Goal: Task Accomplishment & Management: Manage account settings

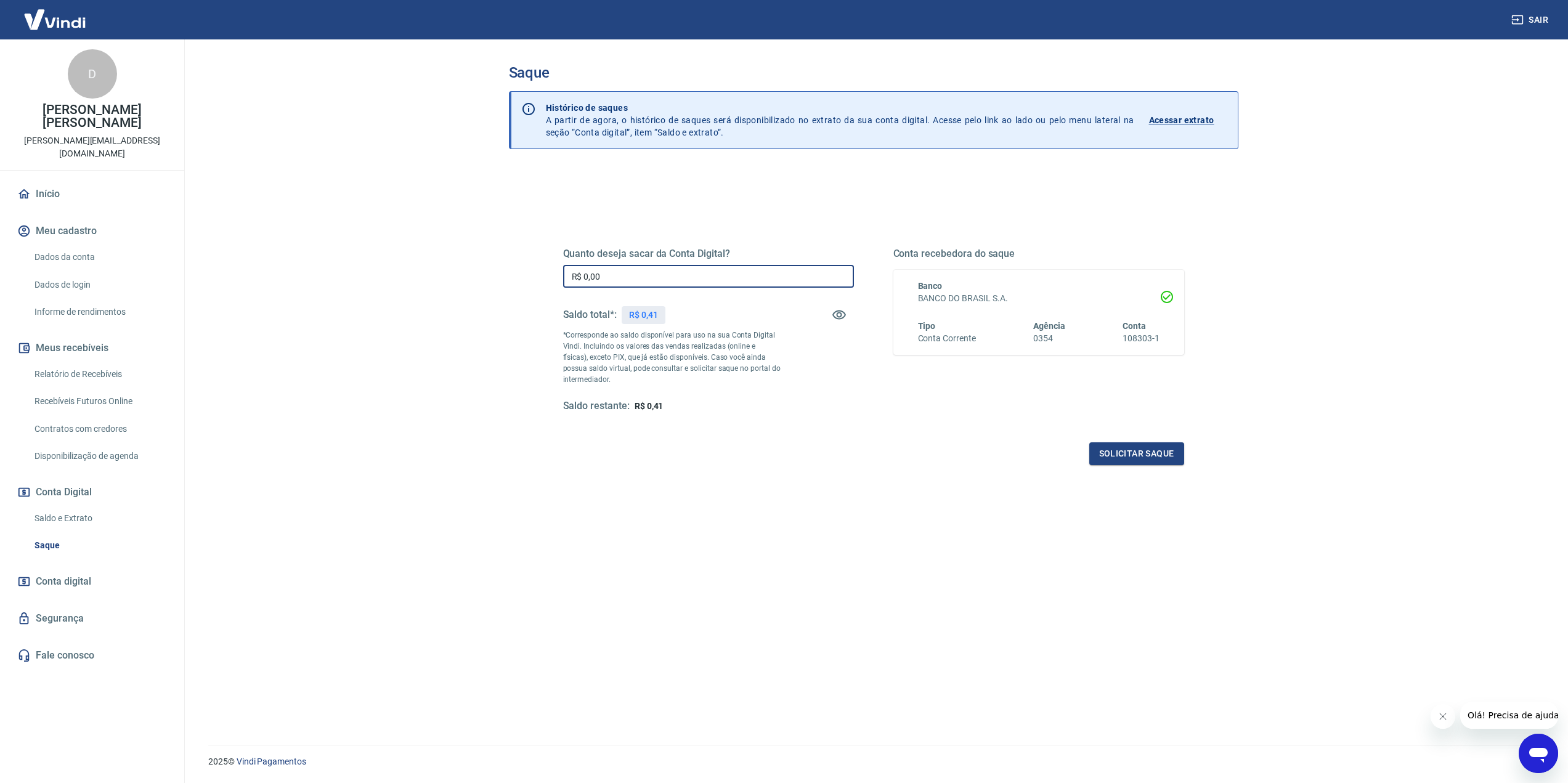
click at [648, 271] on input "R$ 0,00" at bounding box center [708, 276] width 291 height 23
